Goal: Transaction & Acquisition: Subscribe to service/newsletter

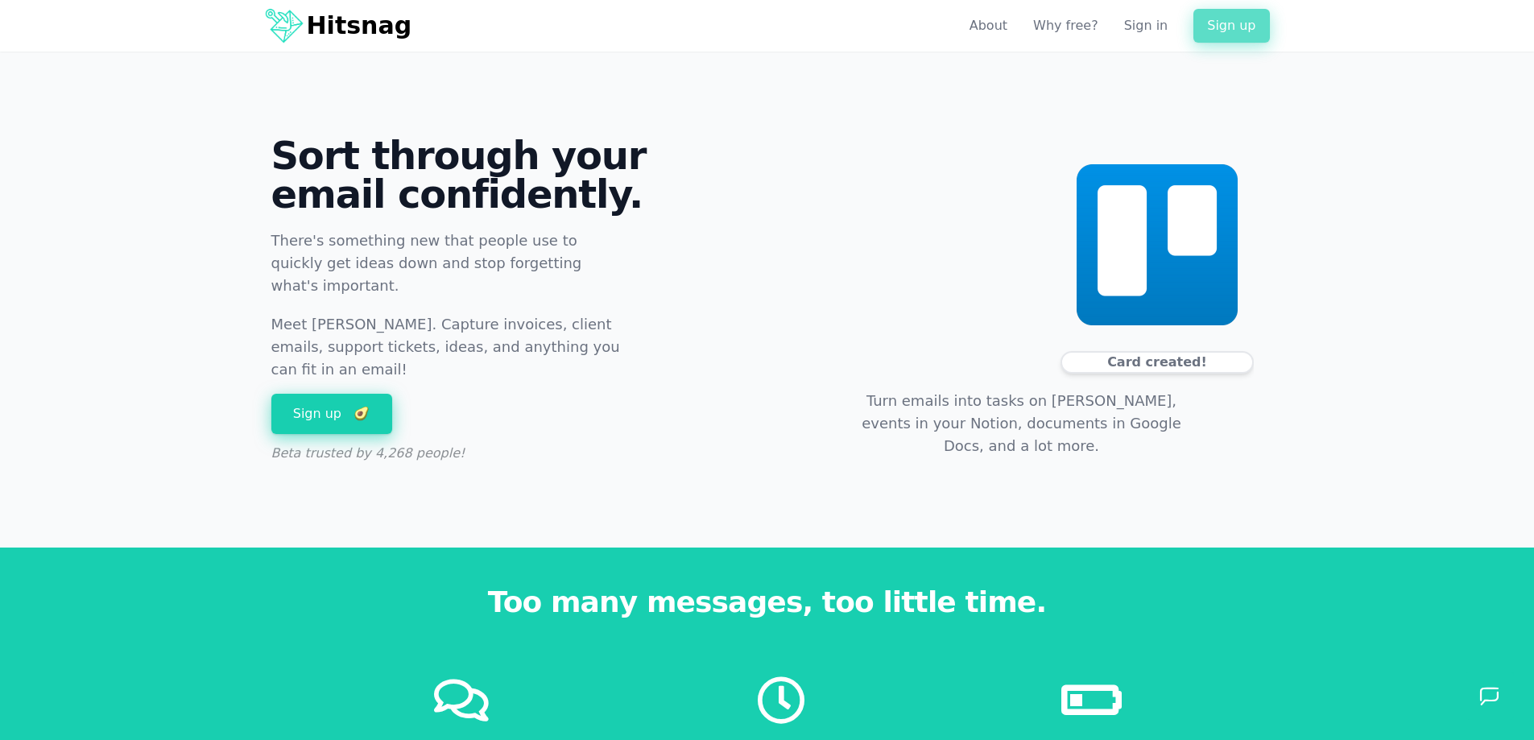
click at [1225, 31] on link "Sign up" at bounding box center [1232, 26] width 76 height 34
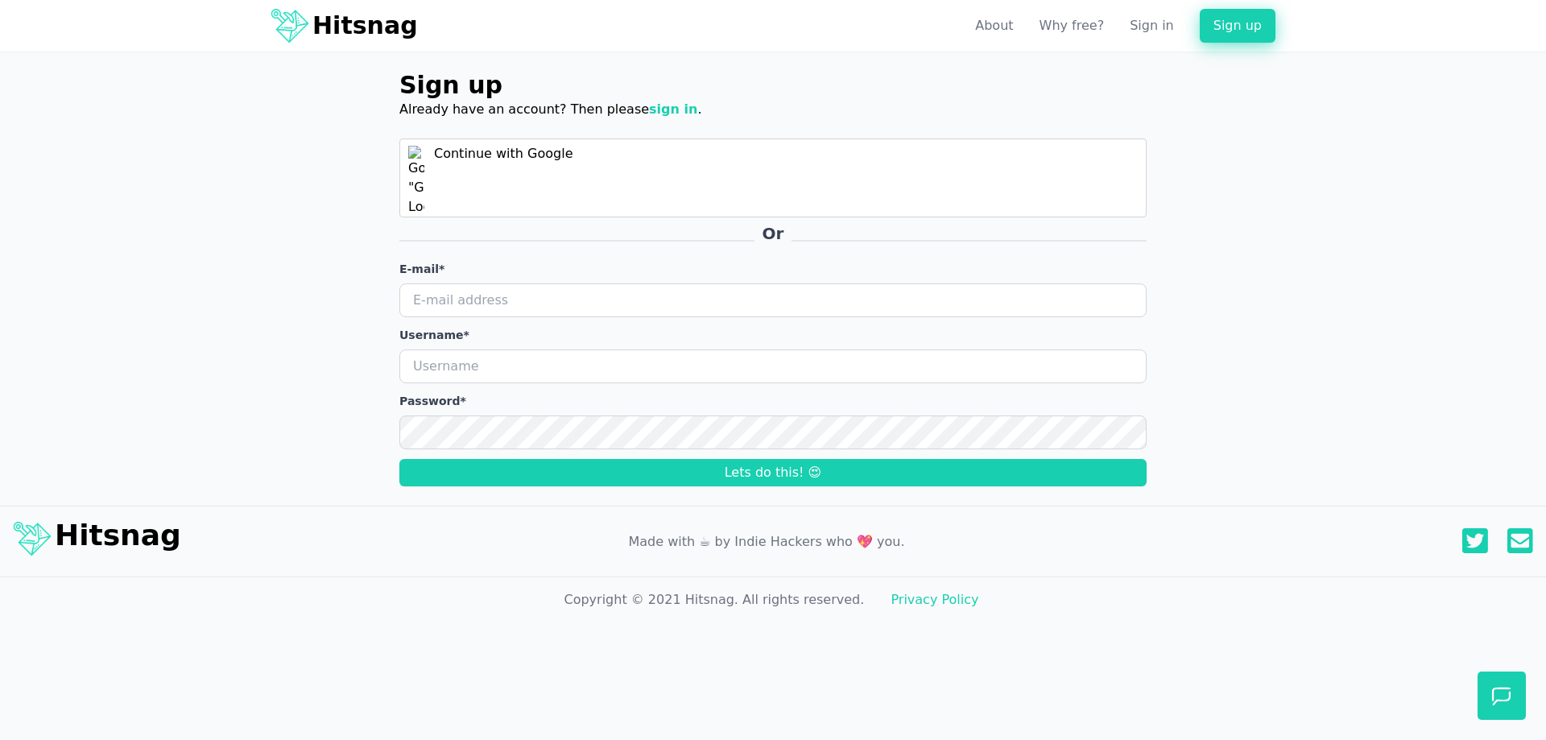
click at [458, 302] on input "E-mail *" at bounding box center [772, 300] width 747 height 34
type input "invoicetempleapp@gmail.com"
drag, startPoint x: 543, startPoint y: 374, endPoint x: 337, endPoint y: 371, distance: 205.4
click at [337, 372] on div "Sign up Already have an account? Then please sign in . Continue with Google Or …" at bounding box center [773, 279] width 1546 height 416
type input "InvoiceTemple"
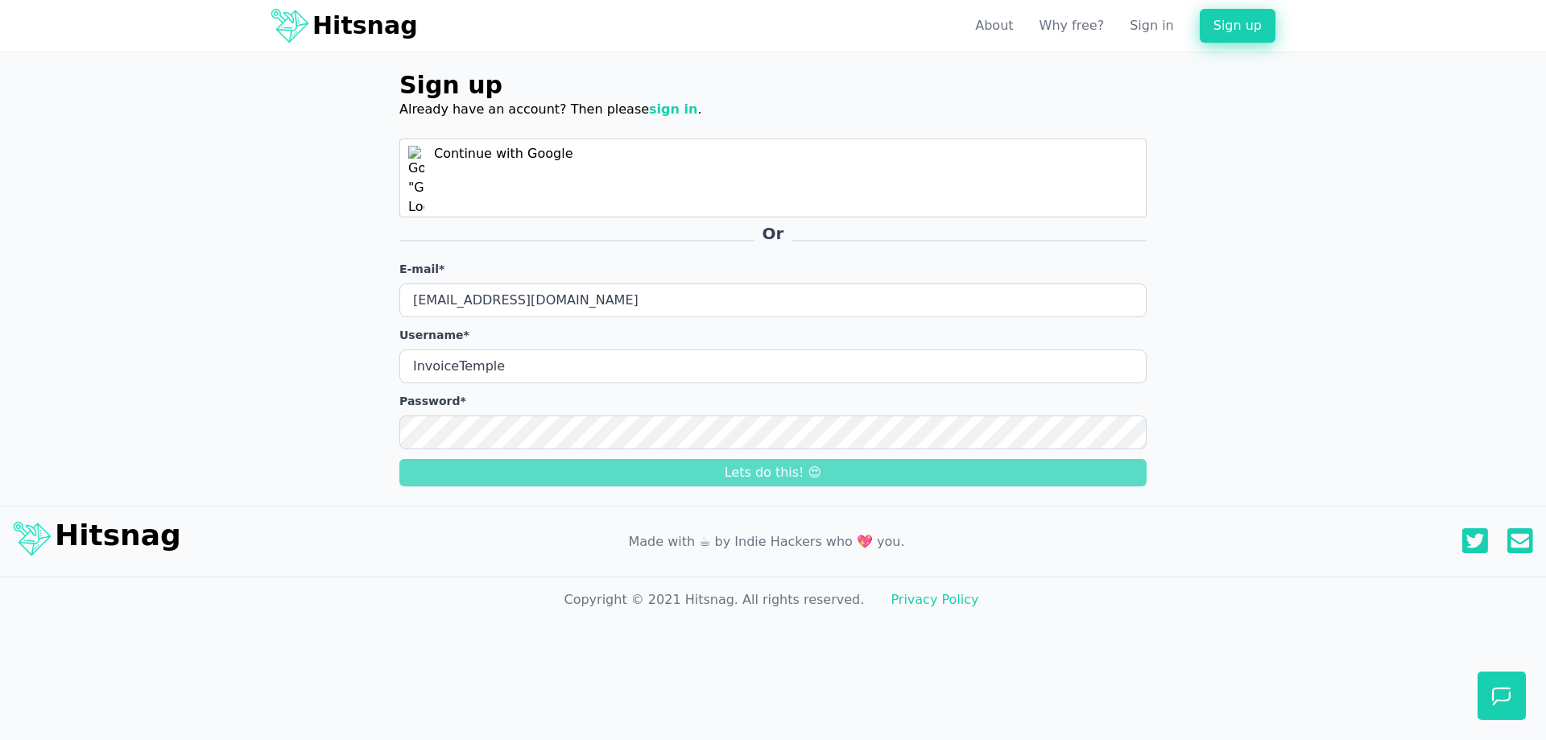
click at [789, 479] on button "Lets do this! 😍" at bounding box center [772, 472] width 747 height 27
